Goal: Find specific page/section: Find specific page/section

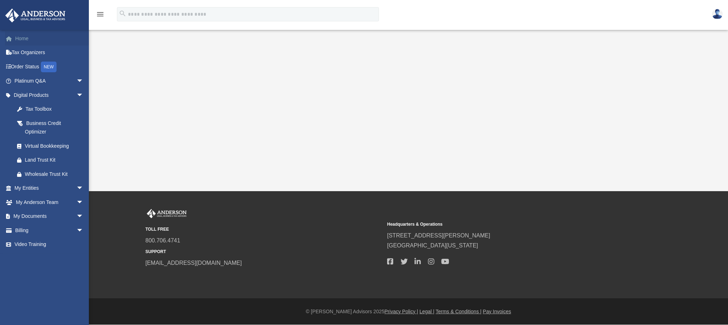
click at [15, 42] on link "Home" at bounding box center [49, 38] width 89 height 14
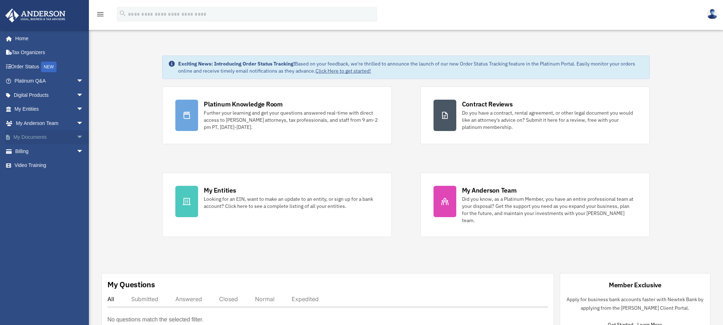
click at [76, 139] on span "arrow_drop_down" at bounding box center [83, 137] width 14 height 15
click at [34, 153] on link "Box" at bounding box center [52, 151] width 84 height 14
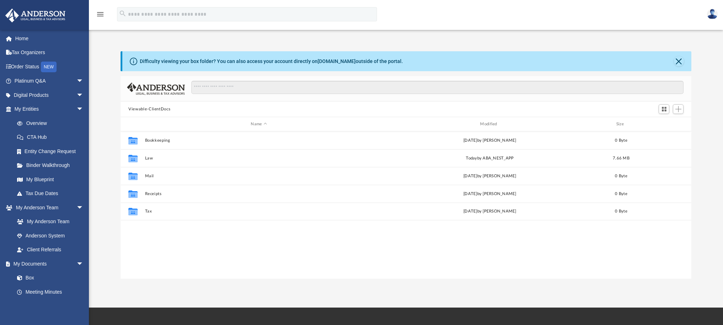
scroll to position [156, 565]
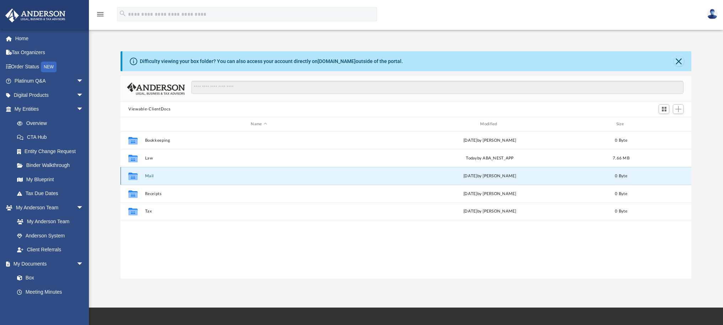
click at [149, 175] on button "Mail" at bounding box center [259, 176] width 228 height 5
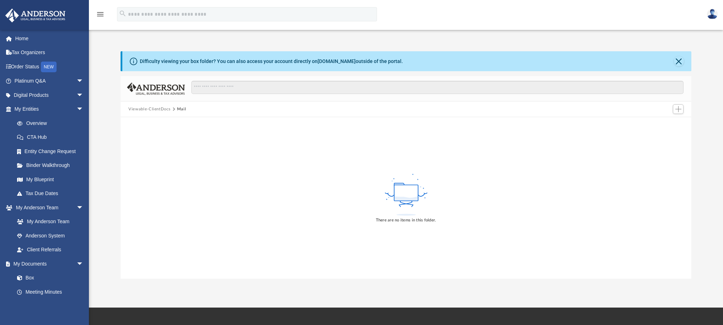
click at [159, 141] on div "There are no items in this folder." at bounding box center [406, 197] width 571 height 161
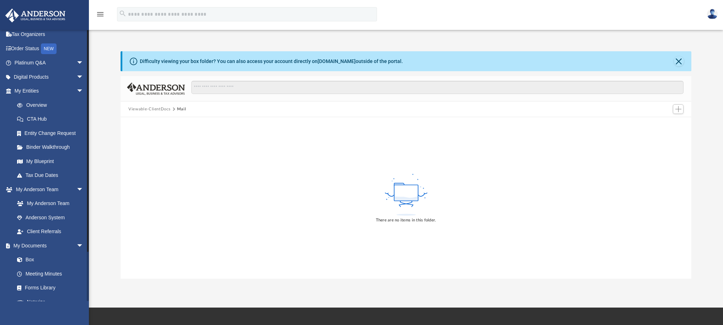
scroll to position [55, 0]
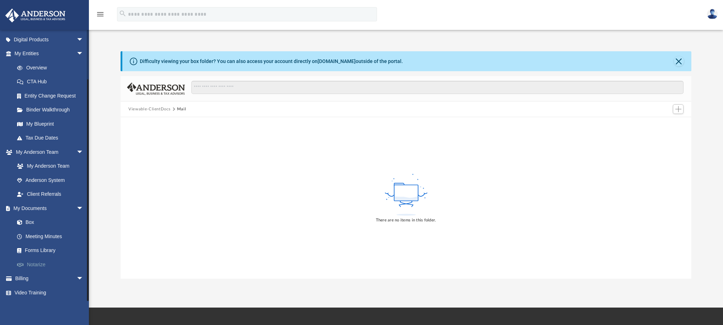
click at [35, 262] on link "Notarize" at bounding box center [52, 264] width 84 height 14
